Goal: Information Seeking & Learning: Learn about a topic

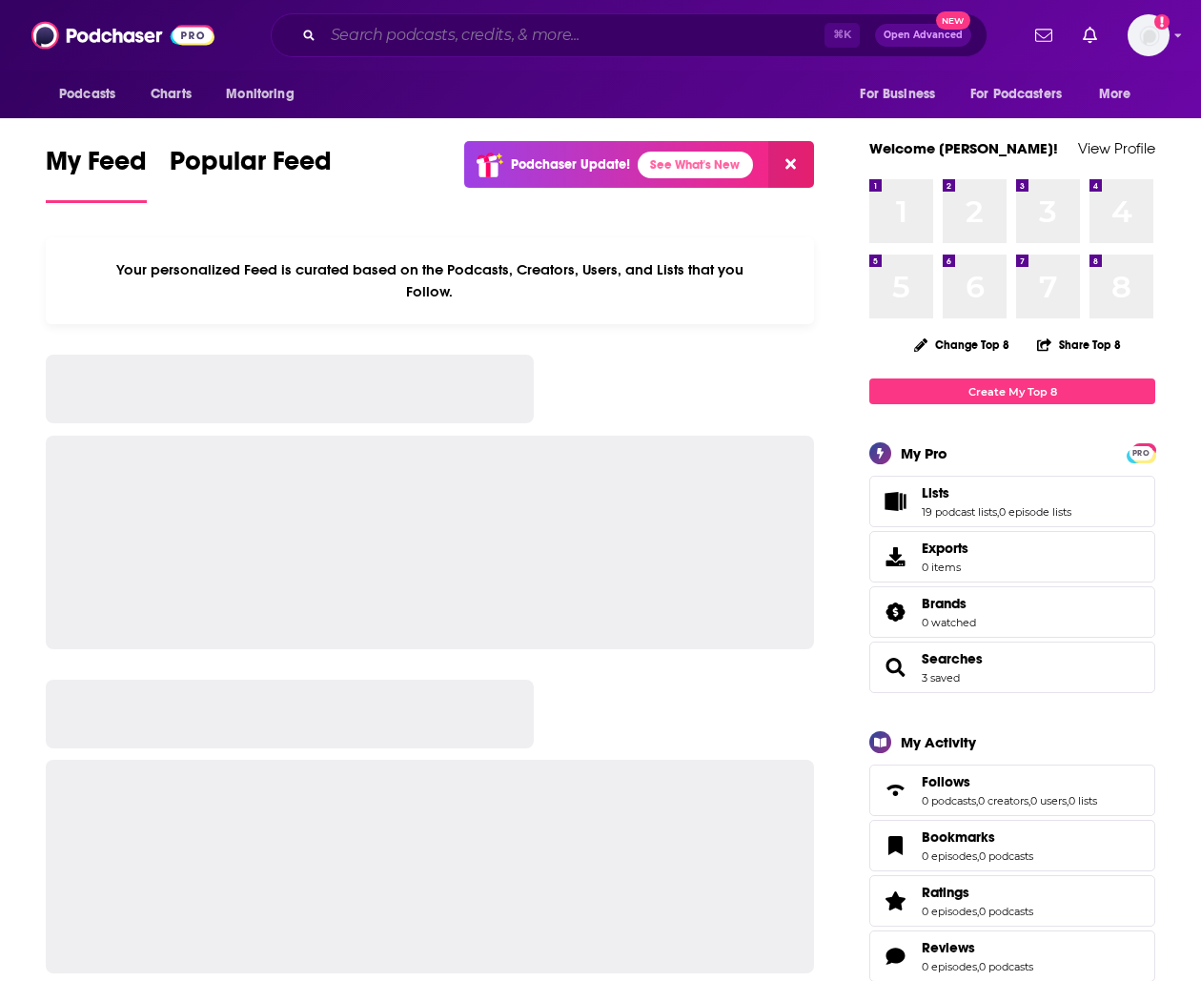
click at [453, 44] on input "Search podcasts, credits, & more..." at bounding box center [573, 35] width 501 height 31
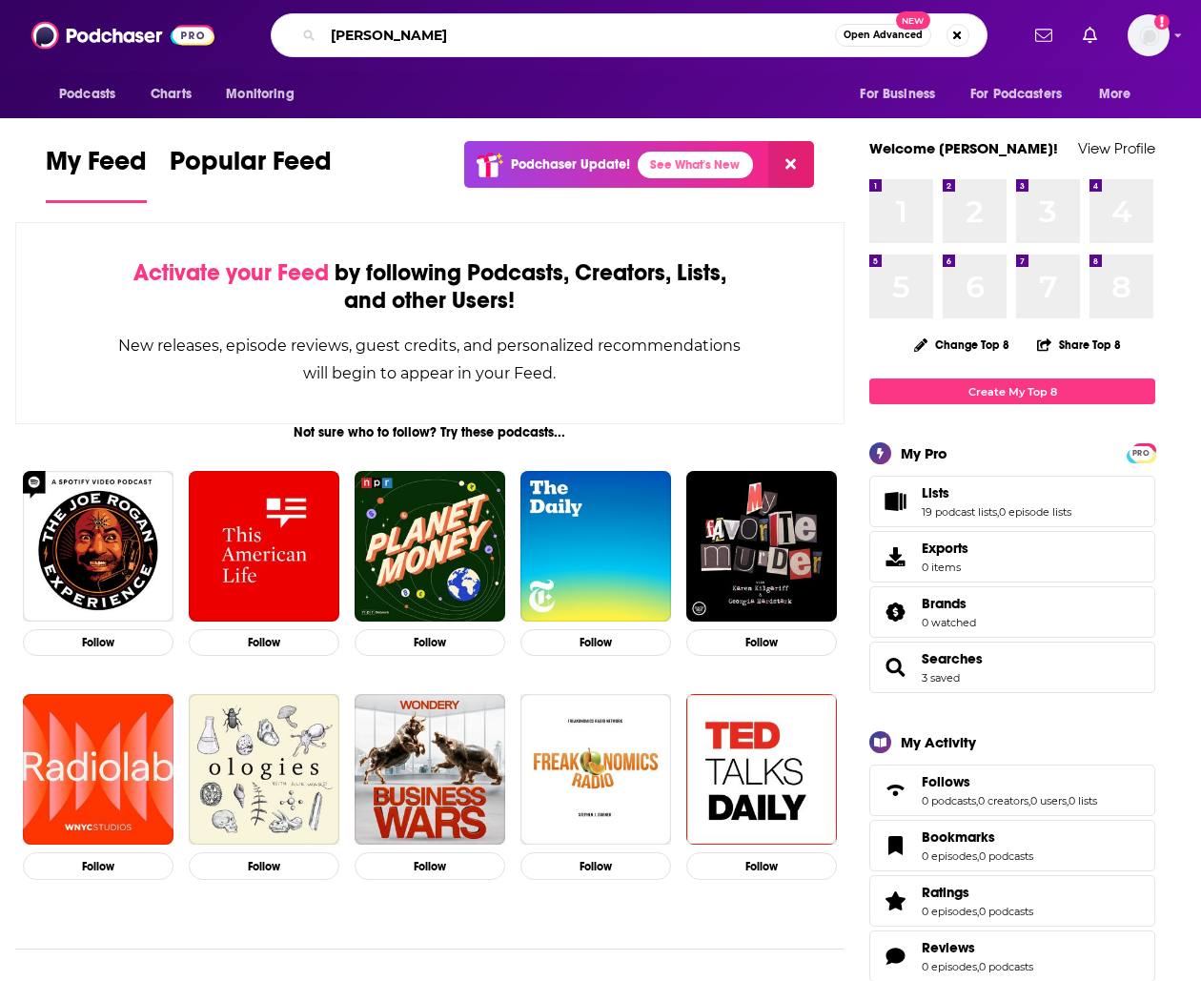
type input "[PERSON_NAME]"
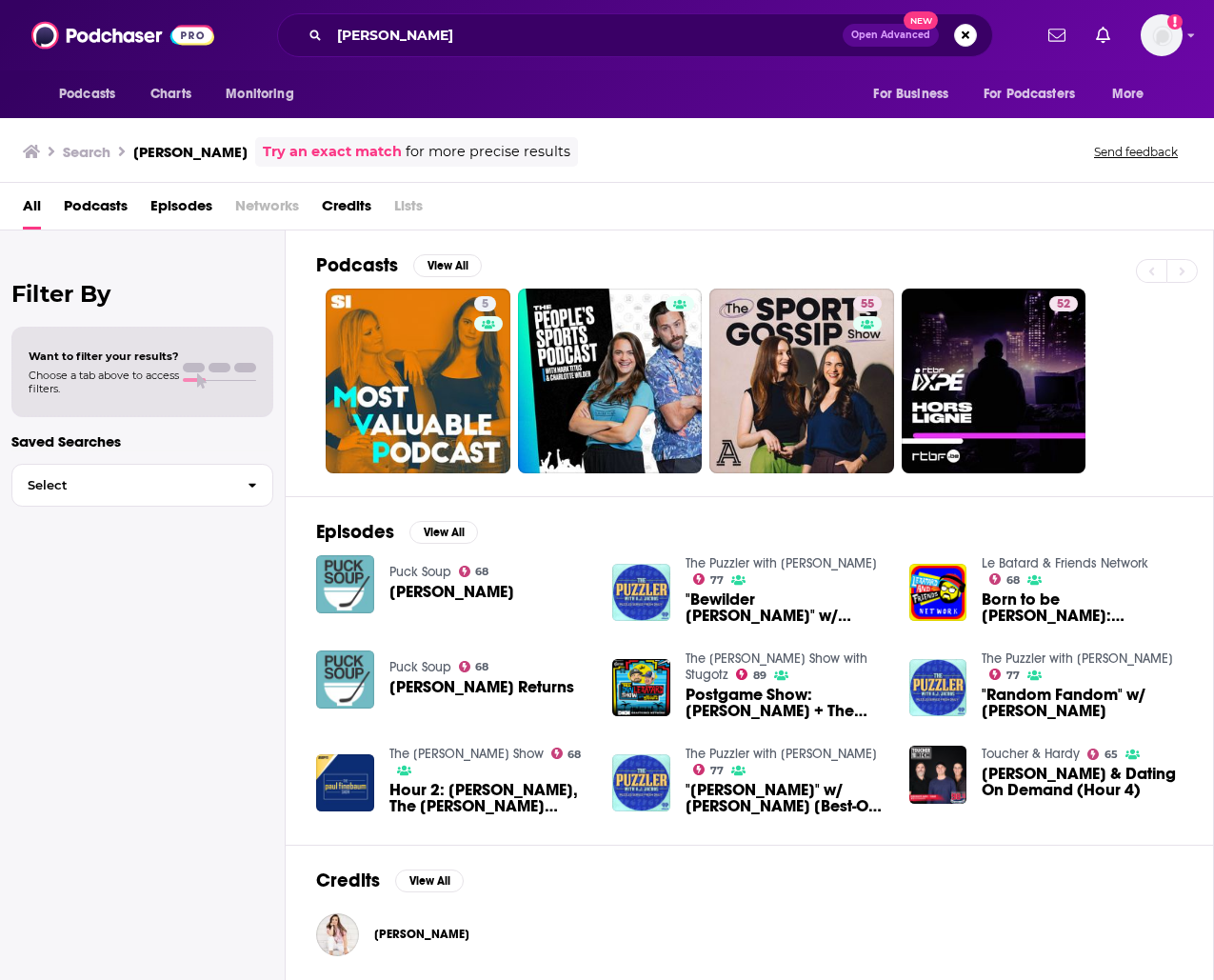
click at [657, 54] on div "[PERSON_NAME] Open Advanced New" at bounding box center [634, 35] width 716 height 44
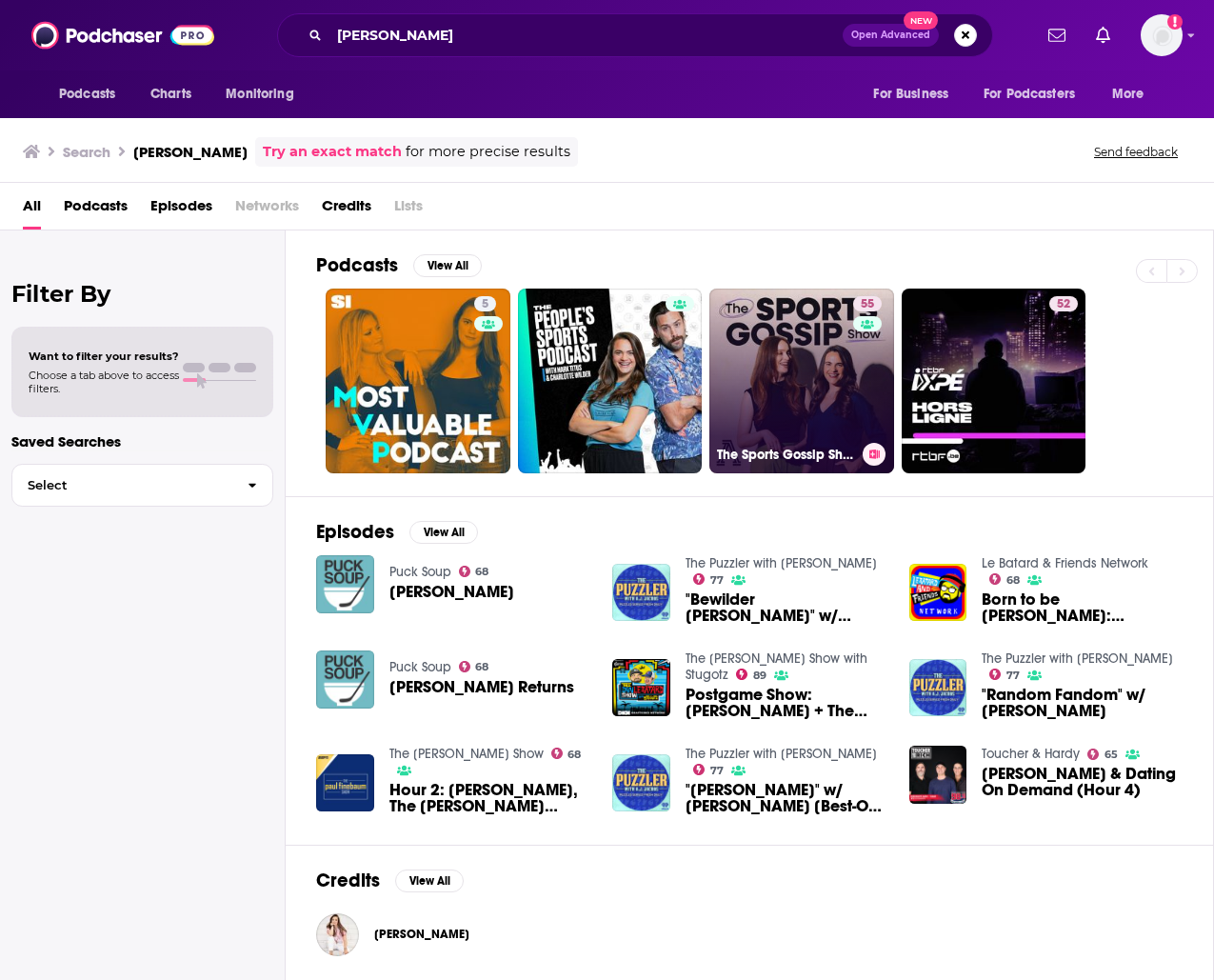
click at [790, 362] on link "55 The Sports Gossip Show" at bounding box center [801, 381] width 185 height 185
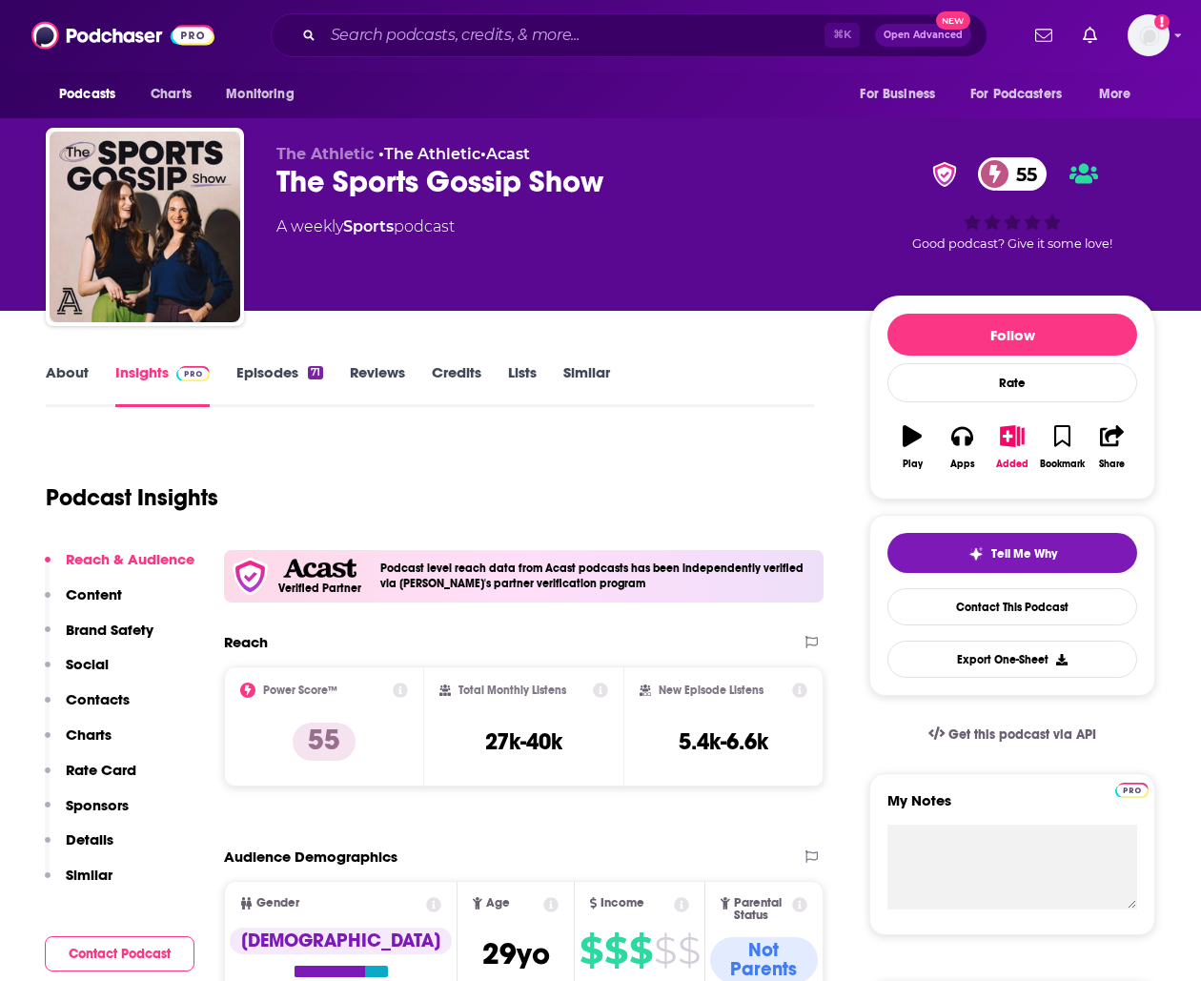
click at [85, 372] on link "About" at bounding box center [67, 385] width 43 height 44
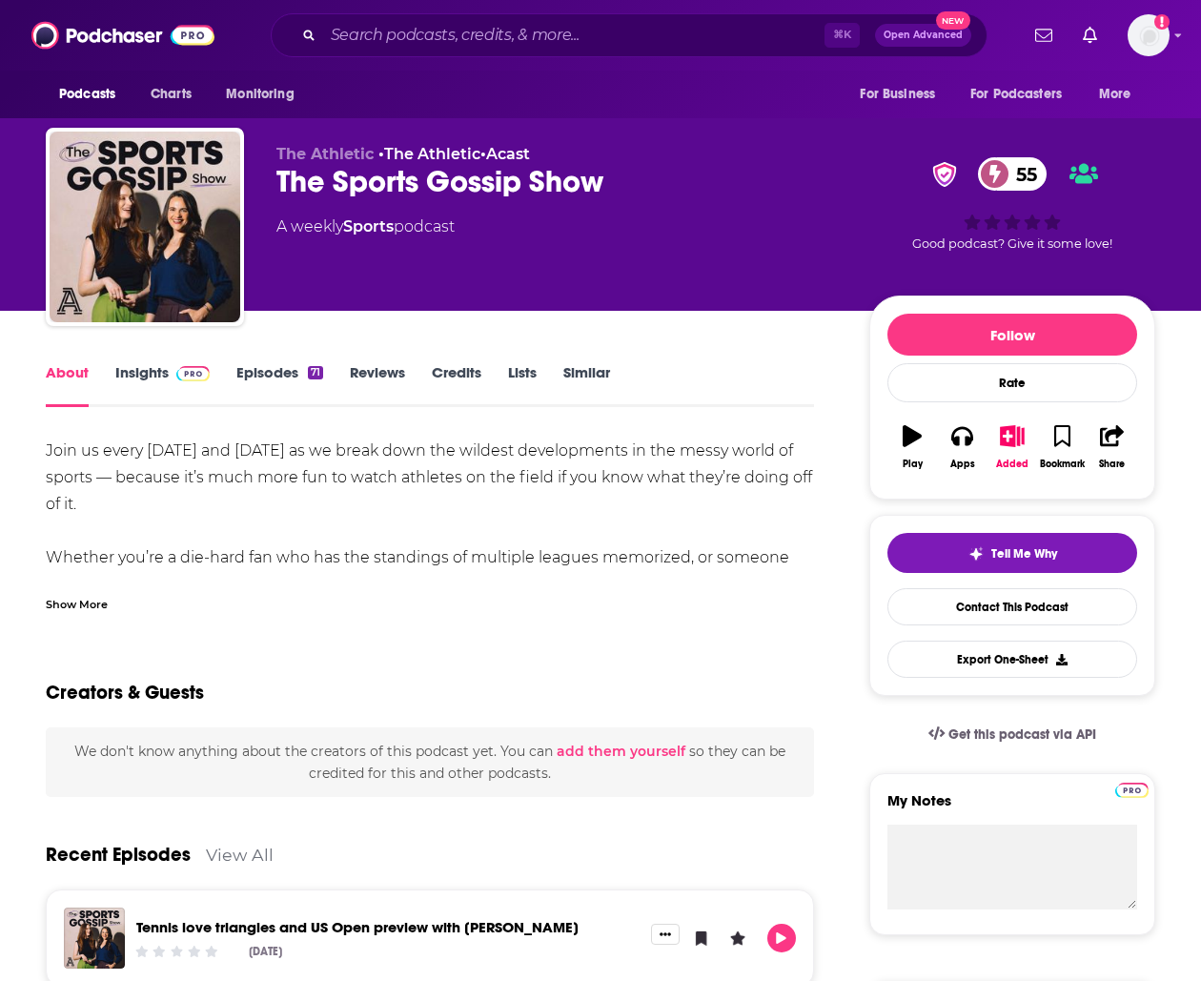
click at [162, 378] on link "Insights" at bounding box center [162, 385] width 94 height 44
